Goal: Find contact information: Find contact information

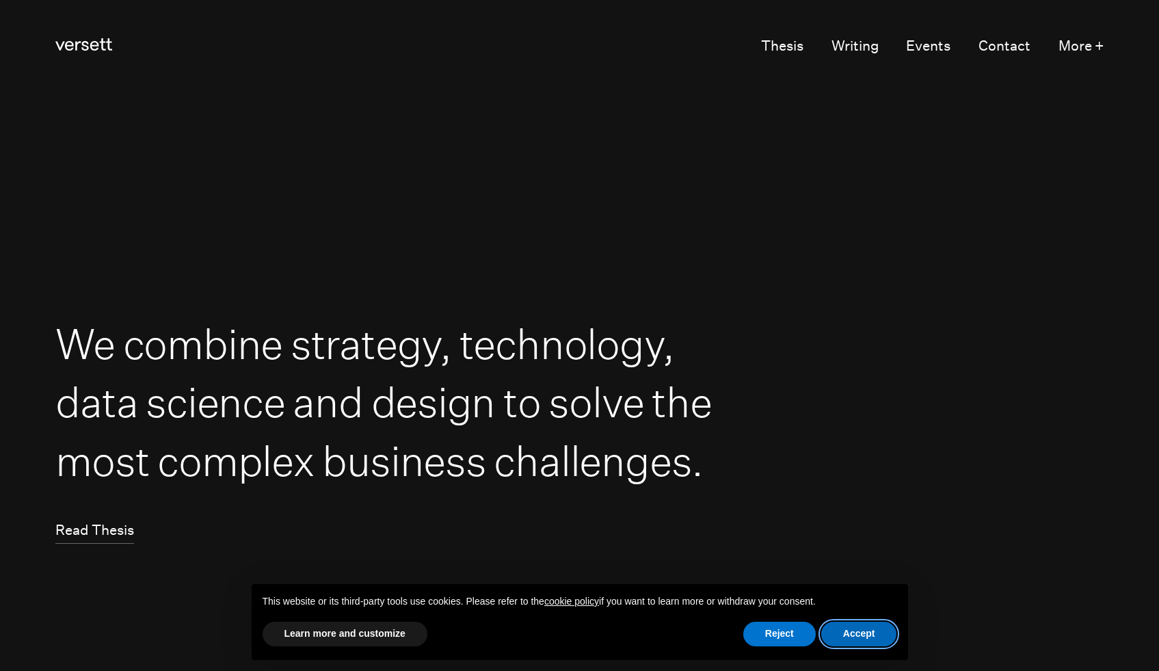
click at [855, 633] on button "Accept" at bounding box center [859, 633] width 76 height 25
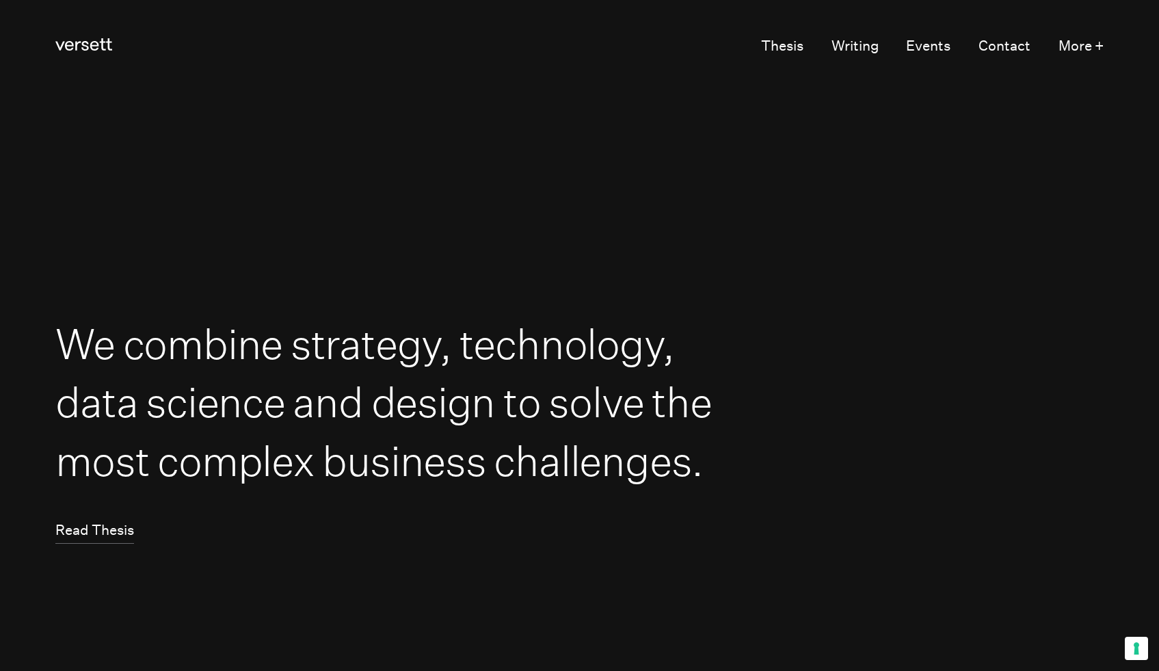
click at [457, 397] on h1 "We combine strategy, technology, data science and design to solve the most comp…" at bounding box center [388, 401] width 667 height 175
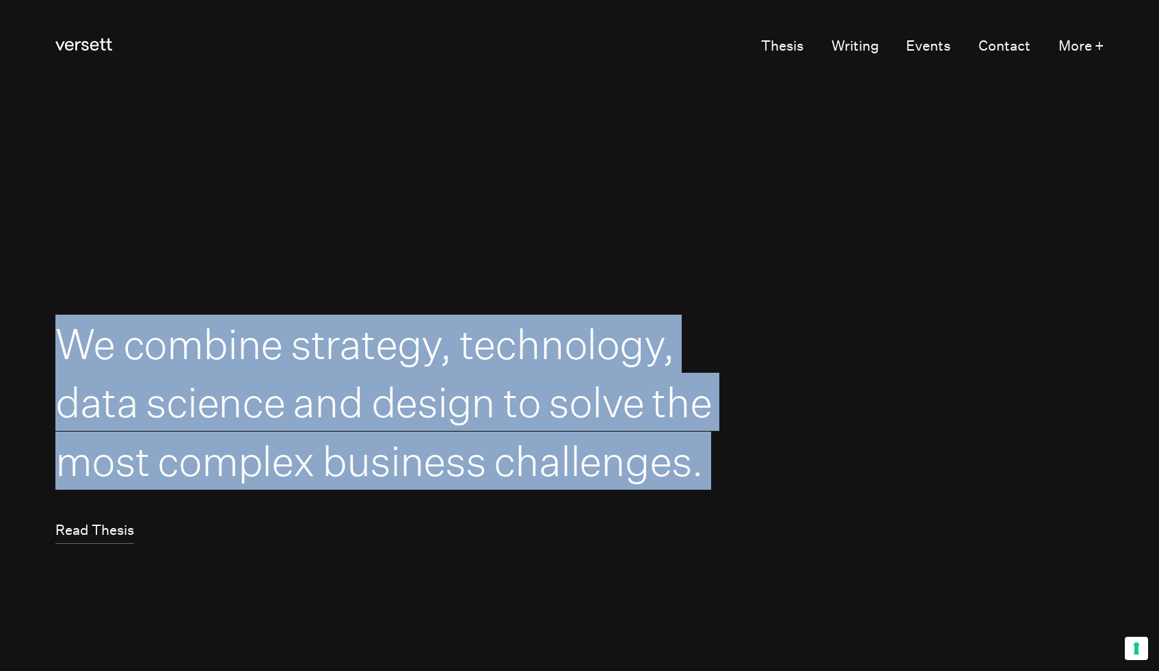
click at [457, 397] on h1 "We combine strategy, technology, data science and design to solve the most comp…" at bounding box center [388, 401] width 667 height 175
copy h1 "We combine strategy, technology, data science and design to solve the most comp…"
click at [512, 248] on section "We combine strategy, technology, data science and design to solve the most comp…" at bounding box center [579, 429] width 1159 height 671
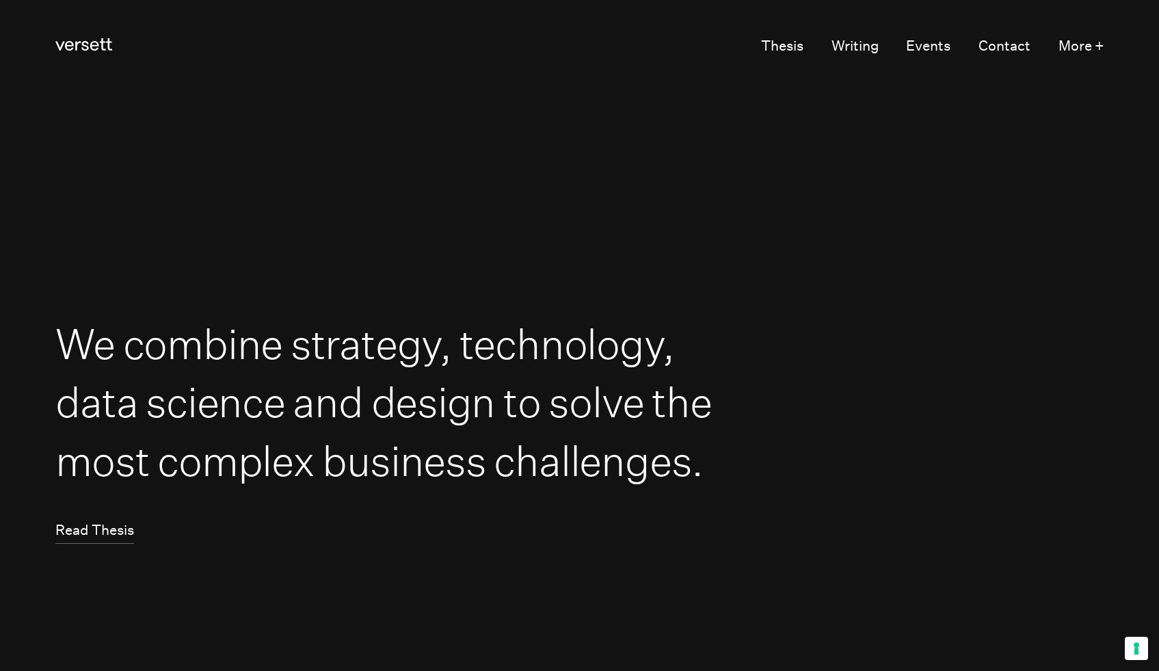
click at [1010, 62] on header "Versett Primary Navigation Thesis Writing Events Contact More +" at bounding box center [578, 47] width 1047 height 94
click at [1008, 49] on link "Contact" at bounding box center [1004, 46] width 52 height 27
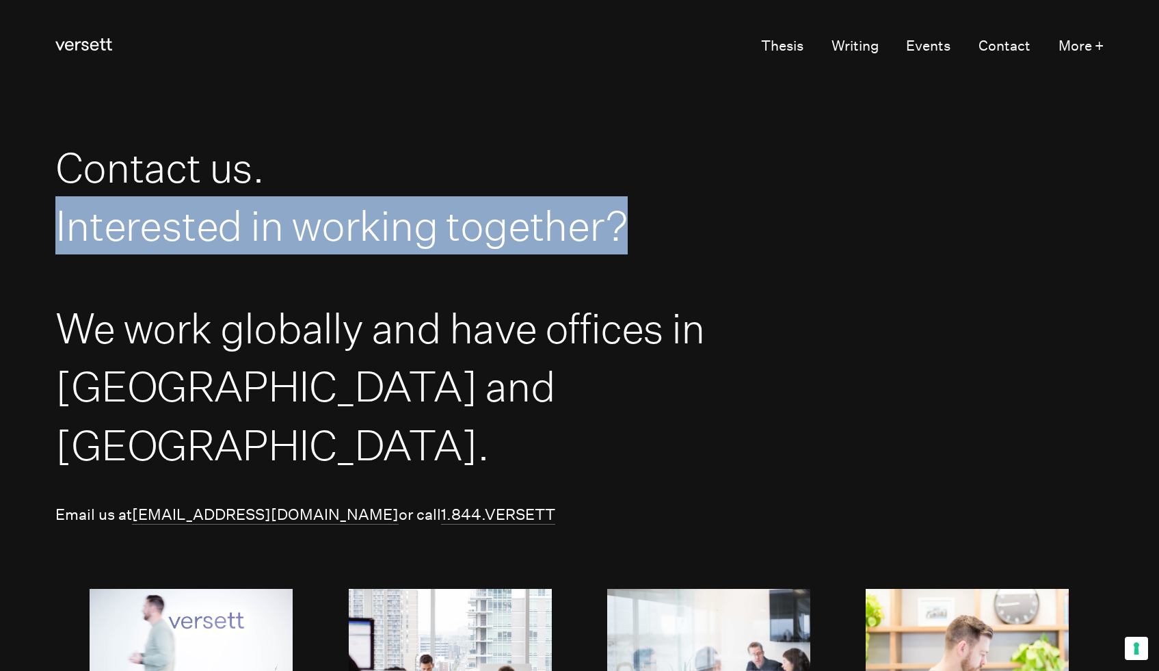
drag, startPoint x: 571, startPoint y: 230, endPoint x: 29, endPoint y: 204, distance: 542.7
click at [29, 204] on section "Contact us. Interested in working together?" at bounding box center [579, 196] width 1159 height 205
copy span "Interested in working together?"
